Goal: Information Seeking & Learning: Understand process/instructions

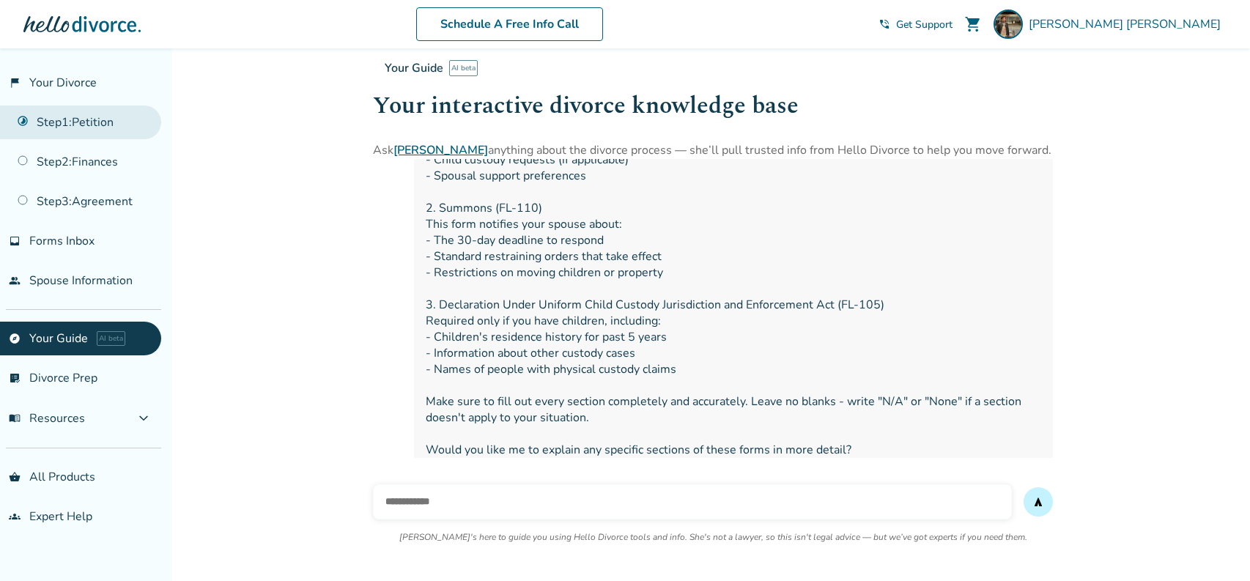
click at [81, 120] on link "Step 1 : Petition" at bounding box center [80, 123] width 161 height 34
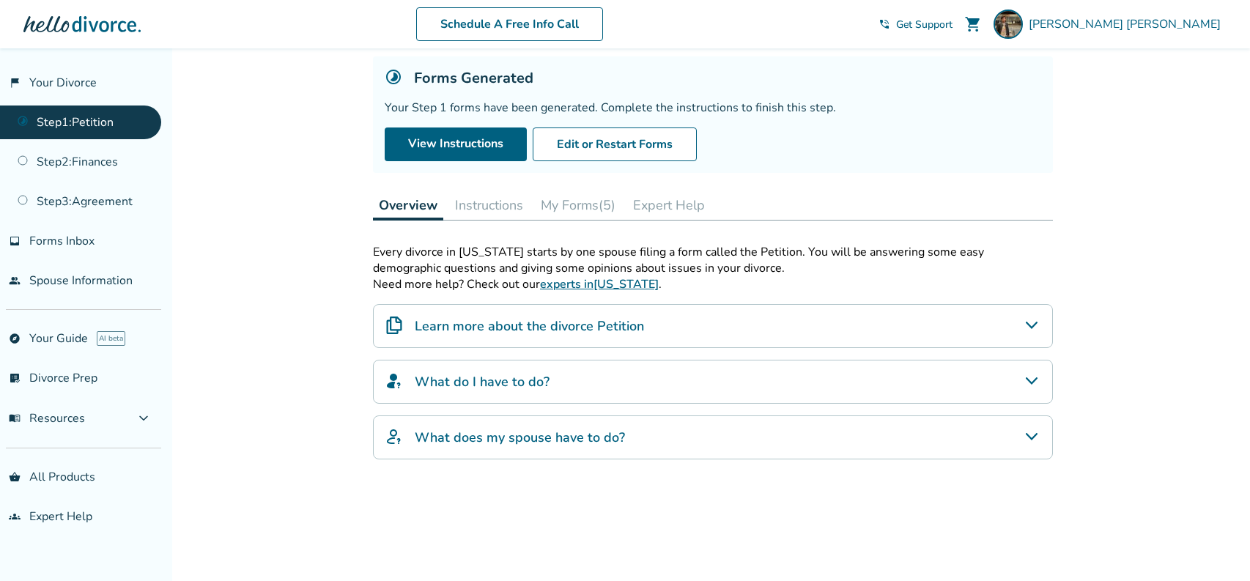
scroll to position [108, 0]
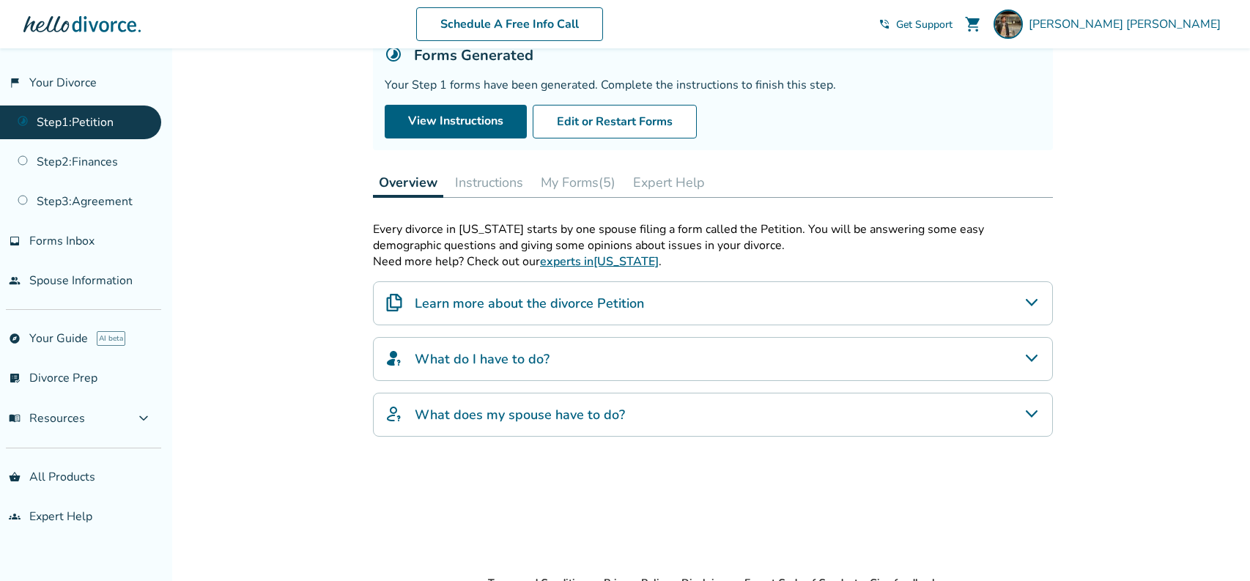
click at [438, 365] on h4 "What do I have to do?" at bounding box center [482, 359] width 135 height 19
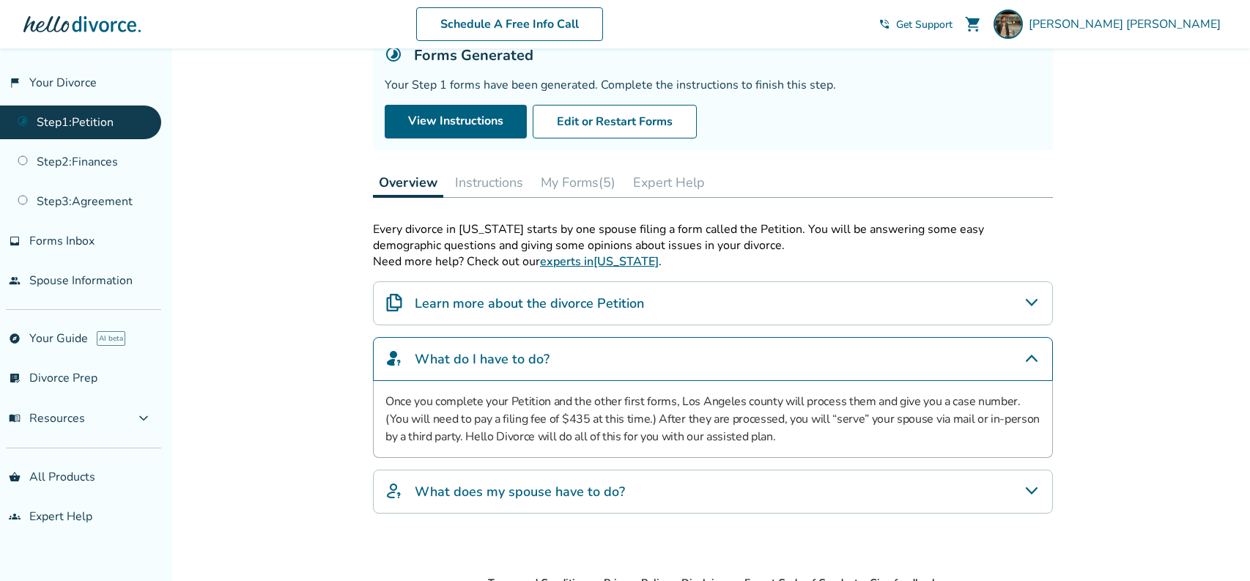
click at [455, 490] on h4 "What does my spouse have to do?" at bounding box center [520, 491] width 210 height 19
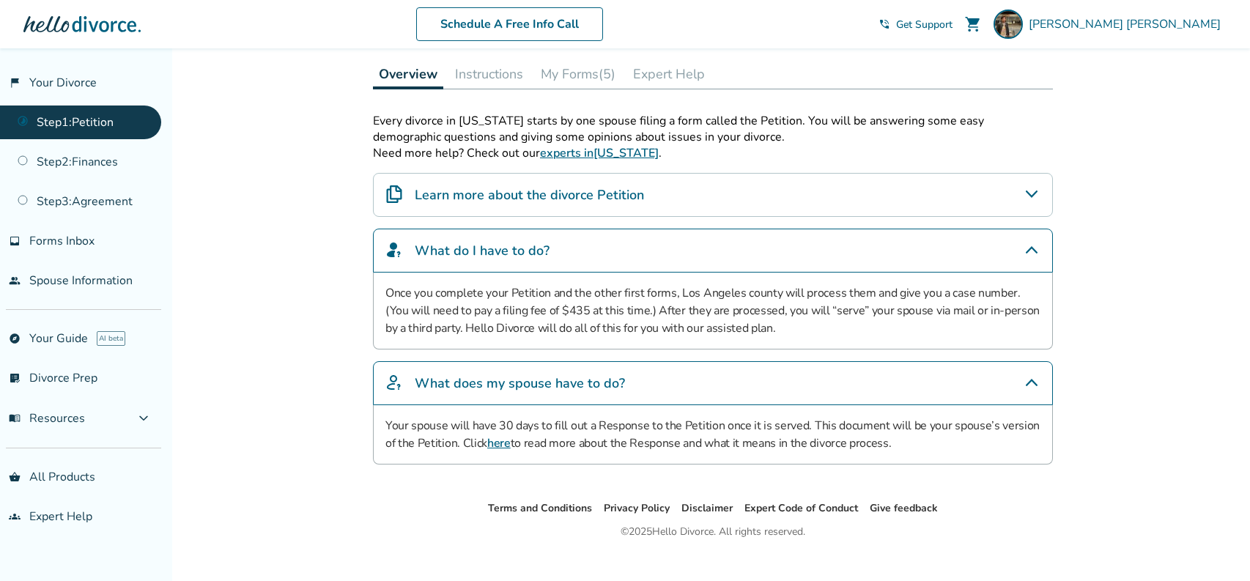
scroll to position [236, 0]
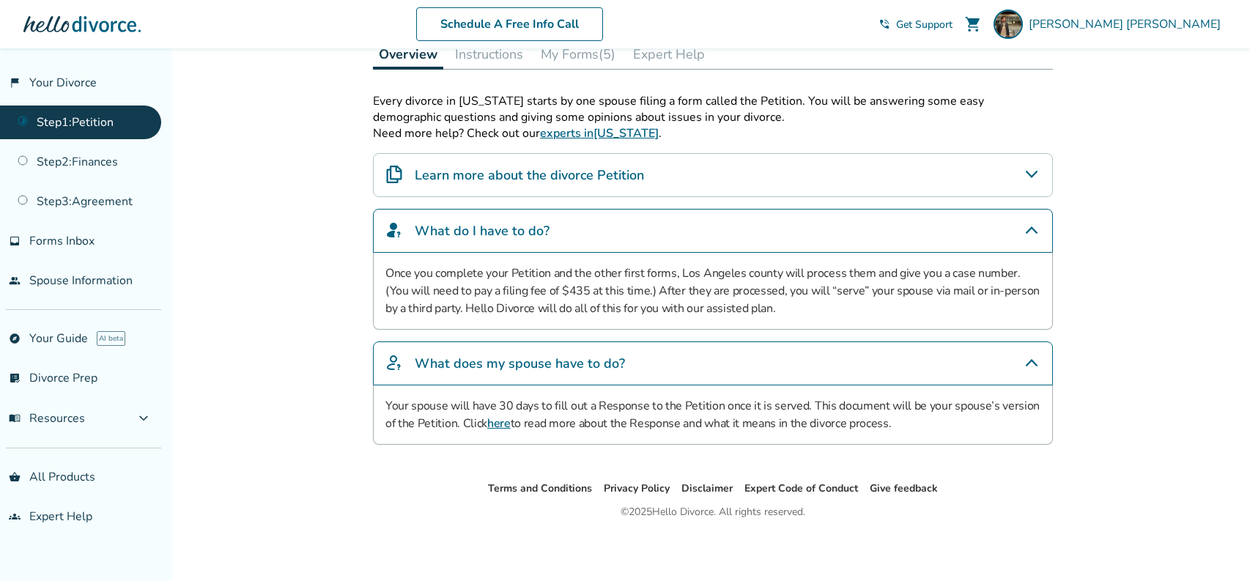
click at [501, 421] on link "here" at bounding box center [498, 424] width 23 height 16
